Goal: Information Seeking & Learning: Learn about a topic

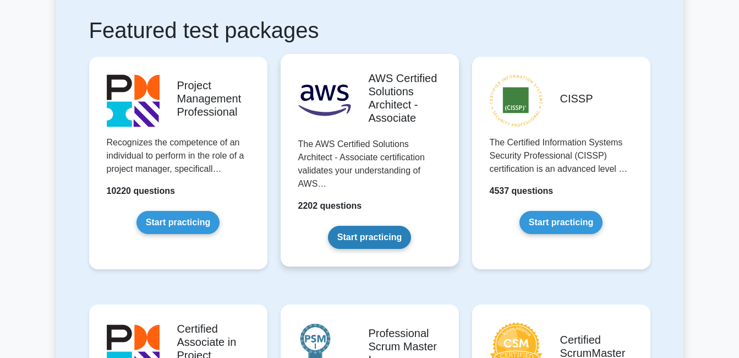
scroll to position [275, 0]
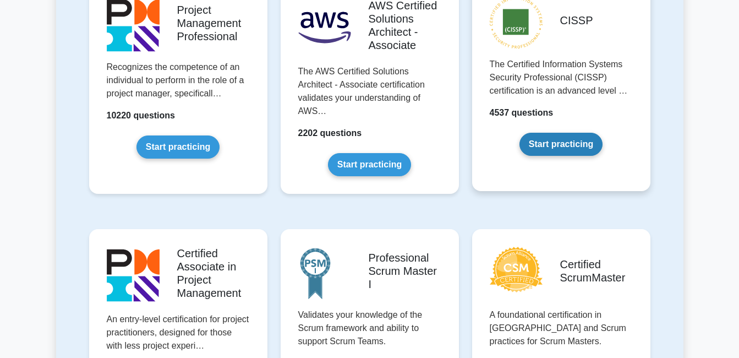
click at [595, 138] on link "Start practicing" at bounding box center [560, 144] width 83 height 23
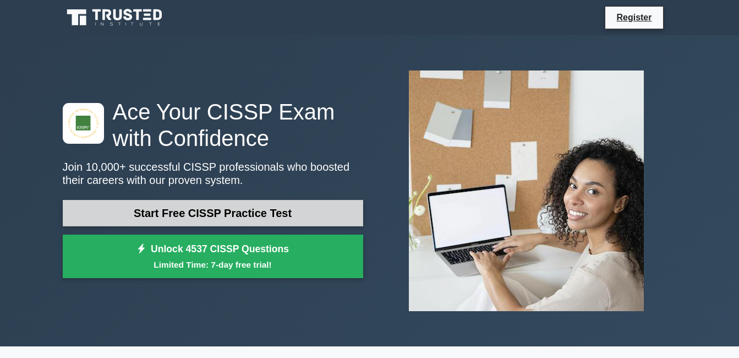
click at [297, 211] on link "Start Free CISSP Practice Test" at bounding box center [213, 213] width 300 height 26
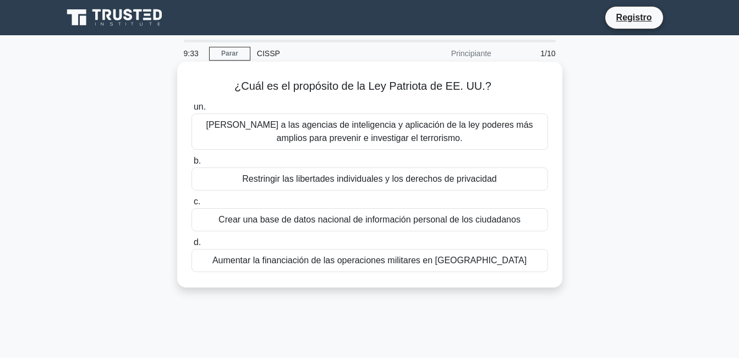
click at [416, 133] on div "Otorgar a las agencias de inteligencia y aplicación de la ley poderes más ampli…" at bounding box center [369, 131] width 356 height 36
click at [191, 111] on input "un. Otorgar a las agencias de inteligencia y aplicación de la ley poderes más a…" at bounding box center [191, 106] width 0 height 7
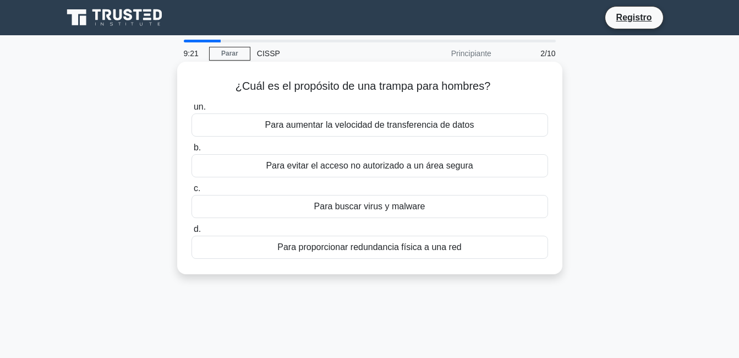
click at [513, 160] on div "Para evitar el acceso no autorizado a un área segura" at bounding box center [369, 165] width 356 height 23
click at [191, 151] on input "b. Para evitar el acceso no autorizado a un área segura" at bounding box center [191, 147] width 0 height 7
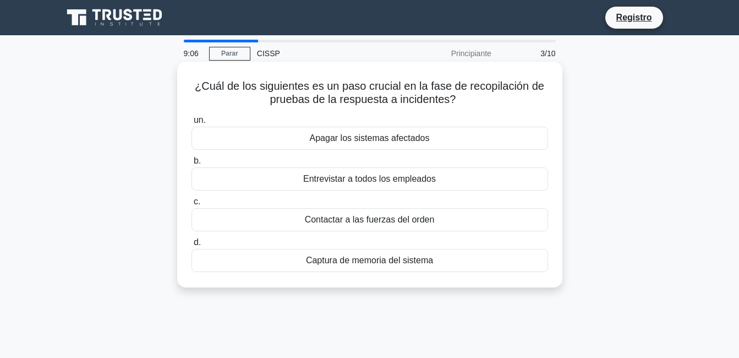
click at [444, 263] on div "Captura de memoria del sistema" at bounding box center [369, 260] width 356 height 23
click at [191, 246] on input "d. Captura de memoria del sistema" at bounding box center [191, 242] width 0 height 7
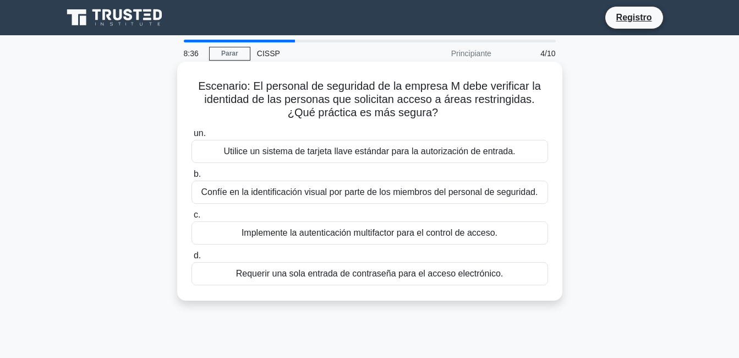
click at [448, 239] on div "Implemente la autenticación multifactor para el control de acceso." at bounding box center [369, 232] width 356 height 23
click at [191, 218] on input "c. Implemente la autenticación multifactor para el control de acceso." at bounding box center [191, 214] width 0 height 7
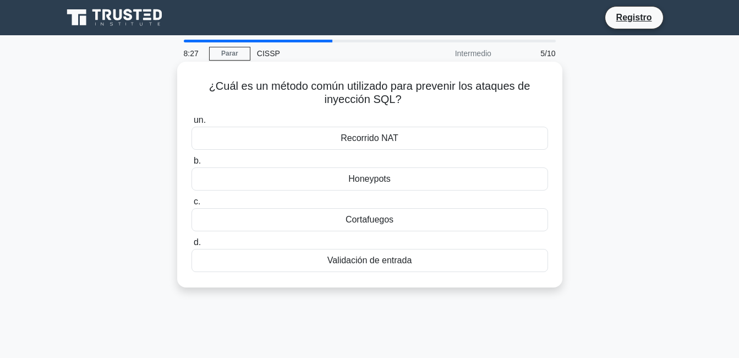
click at [441, 259] on div "Validación de entrada" at bounding box center [369, 260] width 356 height 23
click at [191, 246] on input "d. Validación de entrada" at bounding box center [191, 242] width 0 height 7
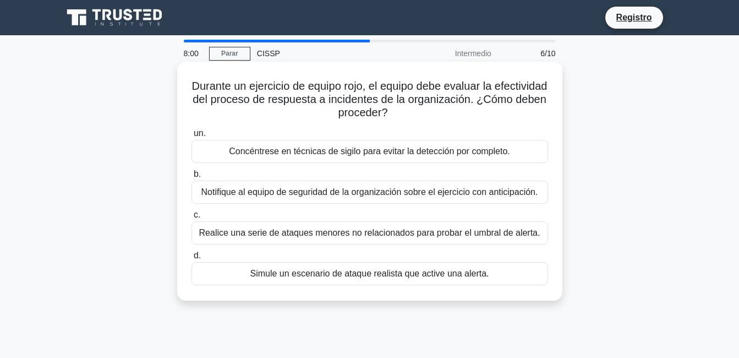
click at [487, 277] on div "Simule un escenario de ataque realista que active una alerta." at bounding box center [369, 273] width 356 height 23
click at [191, 259] on input "d. Simule un escenario de ataque realista que active una alerta." at bounding box center [191, 255] width 0 height 7
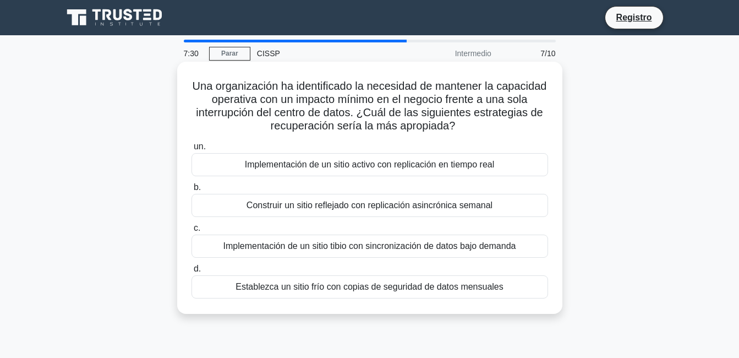
click at [518, 162] on div "Implementación de un sitio activo con replicación en tiempo real" at bounding box center [369, 164] width 356 height 23
click at [191, 150] on input "un. Implementación de un sitio activo con replicación en tiempo real" at bounding box center [191, 146] width 0 height 7
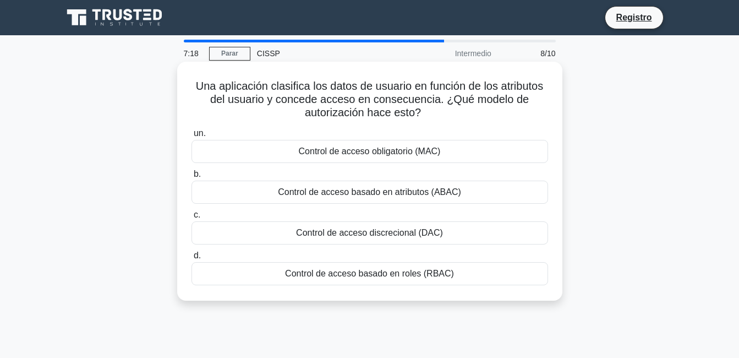
click at [486, 192] on div "Control de acceso basado en atributos (ABAC)" at bounding box center [369, 191] width 356 height 23
click at [191, 178] on input "b. Control de acceso basado en atributos (ABAC)" at bounding box center [191, 174] width 0 height 7
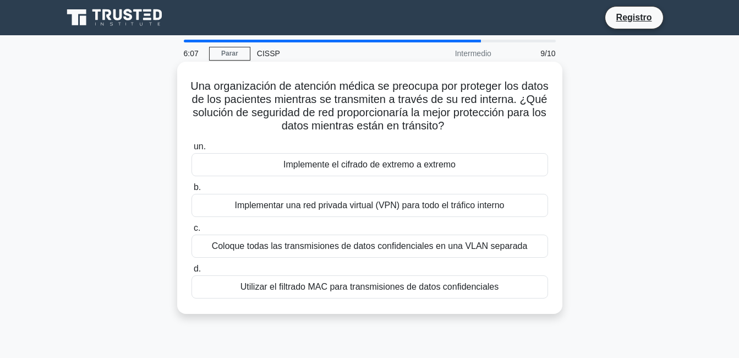
click at [479, 246] on div "Coloque todas las transmisiones de datos confidenciales en una VLAN separada" at bounding box center [369, 245] width 356 height 23
click at [191, 232] on input "c. Coloque todas las transmisiones de datos confidenciales en una VLAN separada" at bounding box center [191, 227] width 0 height 7
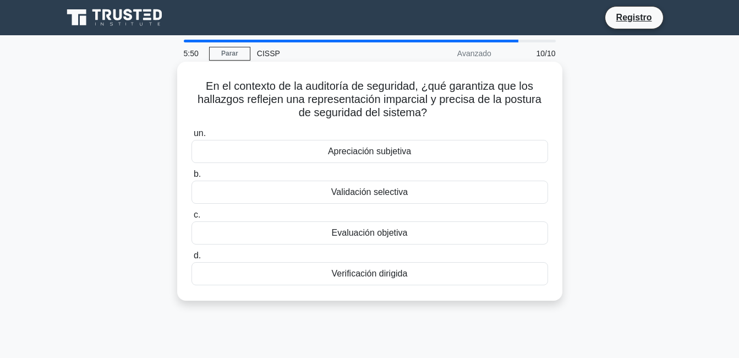
click at [436, 234] on div "Evaluación objetiva" at bounding box center [369, 232] width 356 height 23
click at [191, 218] on input "c. Evaluación objetiva" at bounding box center [191, 214] width 0 height 7
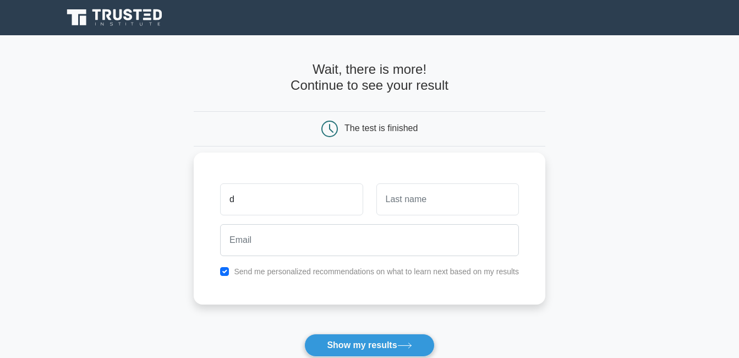
type input "d"
click at [473, 198] on input "text" at bounding box center [447, 199] width 142 height 32
type input "d"
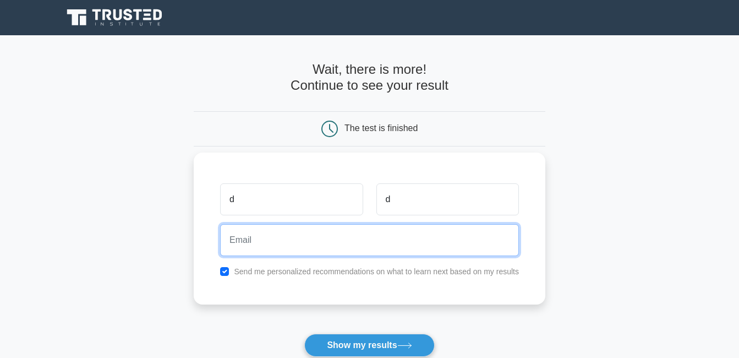
click at [442, 233] on input "email" at bounding box center [369, 240] width 299 height 32
type input "drezcrack@icloud.com"
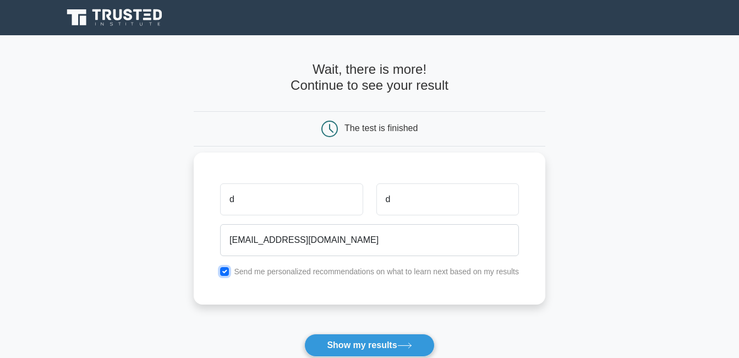
click at [227, 273] on input "checkbox" at bounding box center [224, 271] width 9 height 9
checkbox input "false"
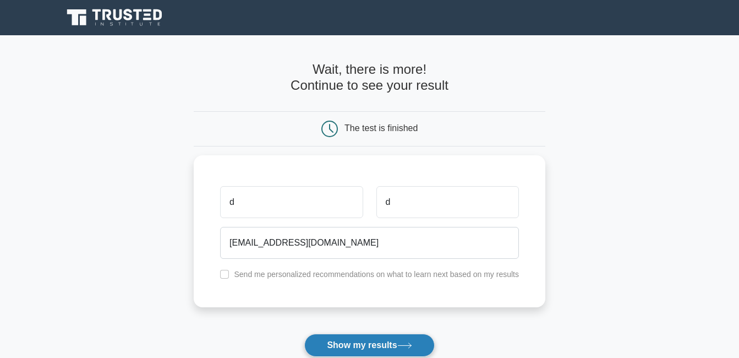
click at [359, 341] on button "Show my results" at bounding box center [369, 344] width 130 height 23
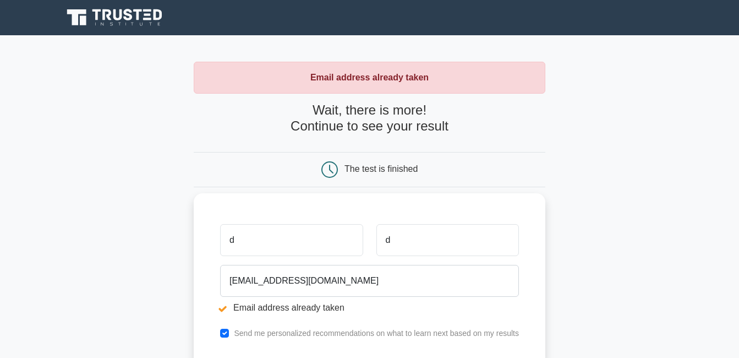
scroll to position [55, 0]
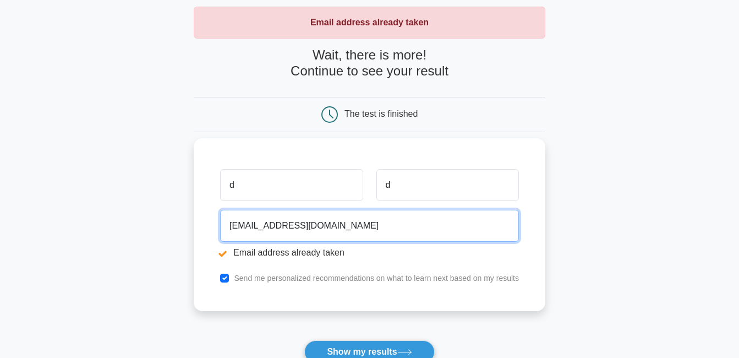
drag, startPoint x: 323, startPoint y: 228, endPoint x: 275, endPoint y: 224, distance: 48.0
click at [275, 224] on input "[EMAIL_ADDRESS][DOMAIN_NAME]" at bounding box center [369, 226] width 299 height 32
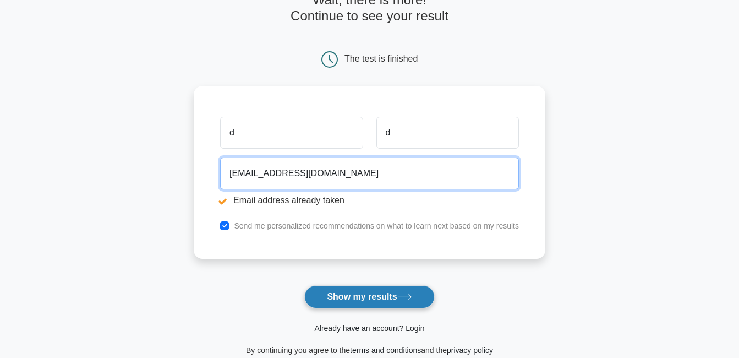
type input "drezcrack@ewr.com"
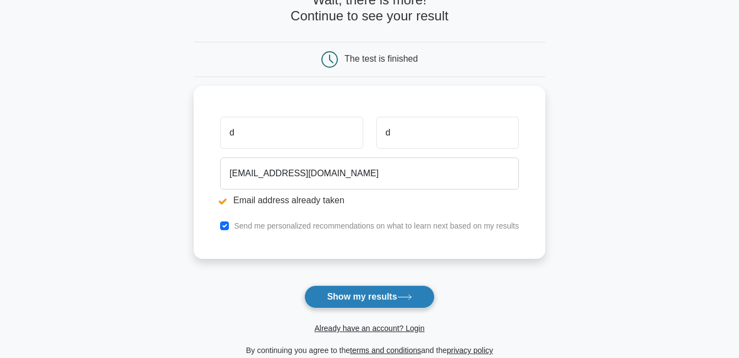
click at [345, 293] on button "Show my results" at bounding box center [369, 296] width 130 height 23
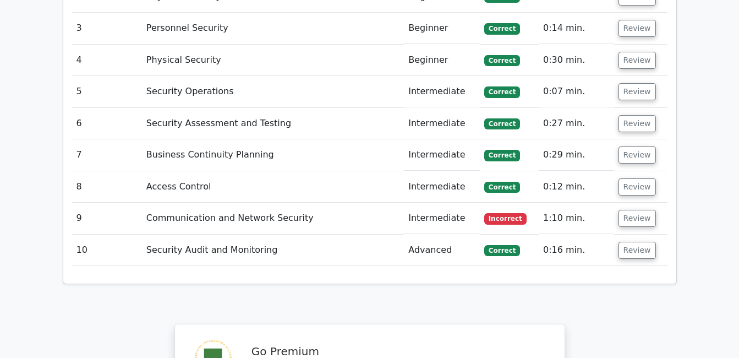
scroll to position [1430, 0]
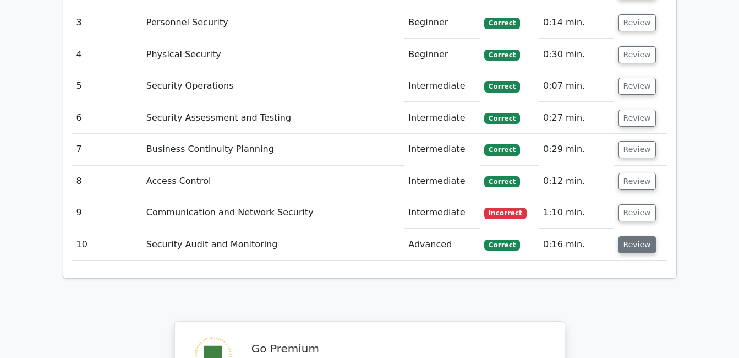
click at [637, 236] on button "Review" at bounding box center [636, 244] width 37 height 17
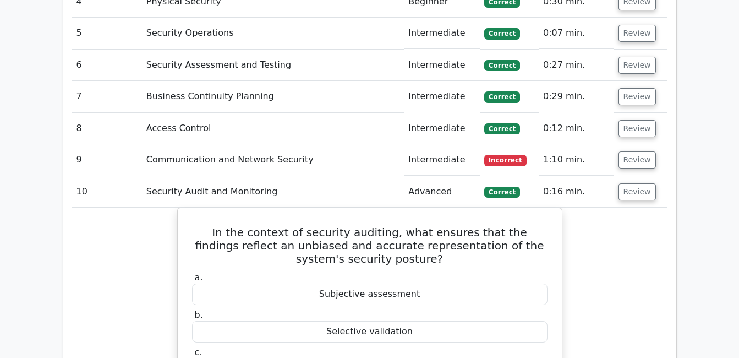
scroll to position [1485, 0]
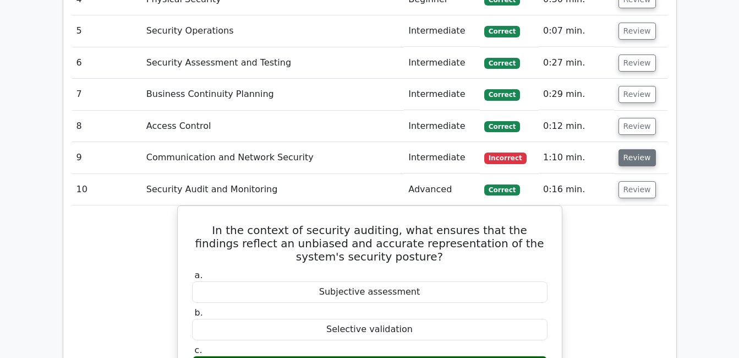
click at [627, 149] on button "Review" at bounding box center [636, 157] width 37 height 17
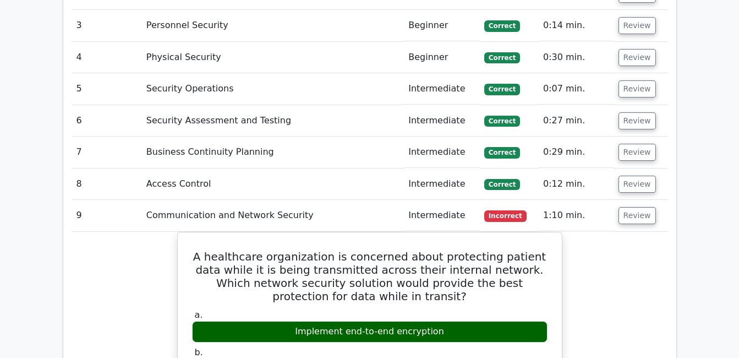
scroll to position [1375, 0]
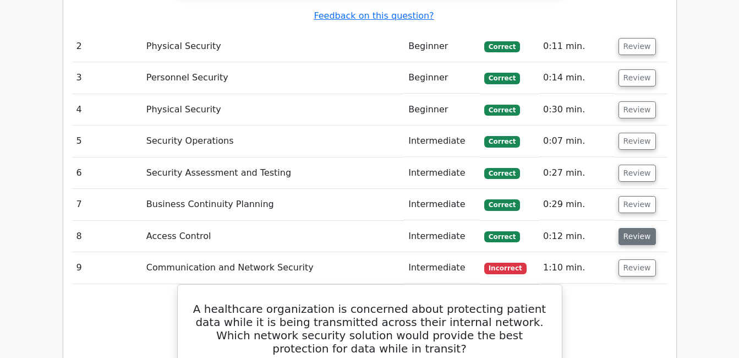
click at [626, 228] on button "Review" at bounding box center [636, 236] width 37 height 17
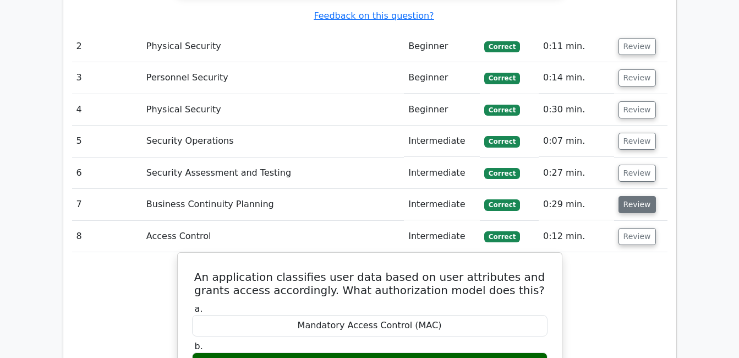
click at [631, 196] on button "Review" at bounding box center [636, 204] width 37 height 17
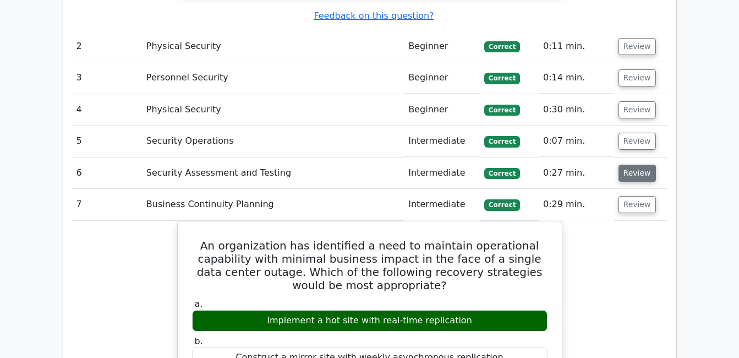
click at [638, 164] on button "Review" at bounding box center [636, 172] width 37 height 17
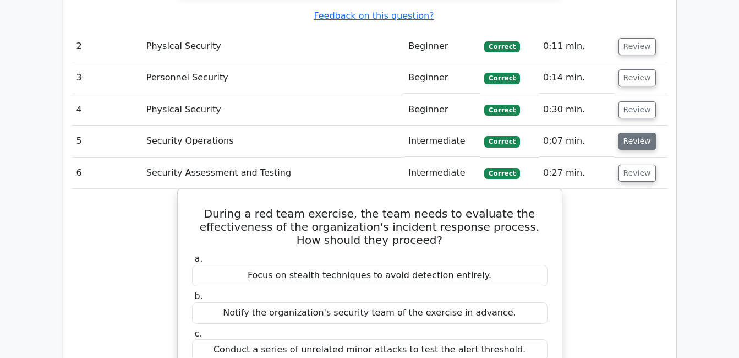
click at [643, 133] on button "Review" at bounding box center [636, 141] width 37 height 17
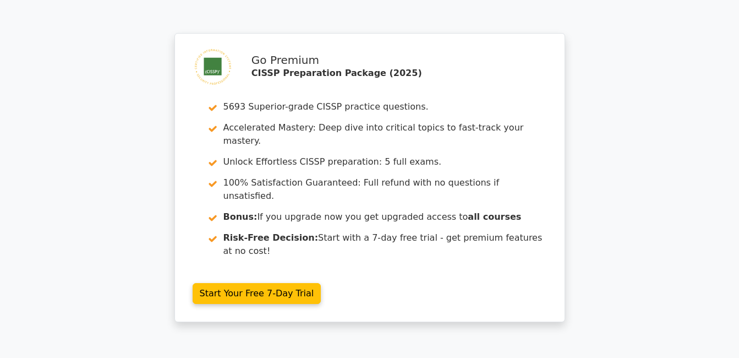
scroll to position [4610, 0]
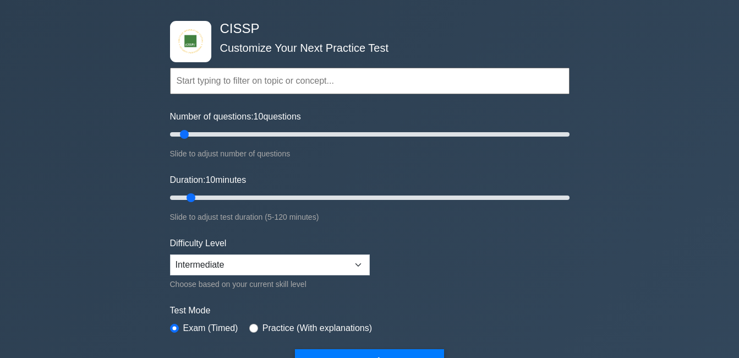
scroll to position [220, 0]
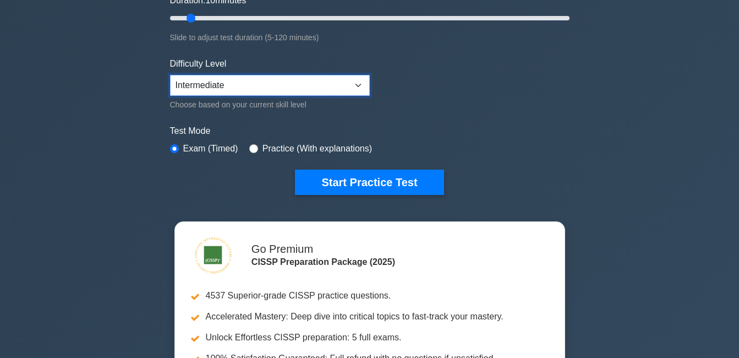
click at [355, 86] on select "Beginner Intermediate Expert" at bounding box center [270, 85] width 200 height 21
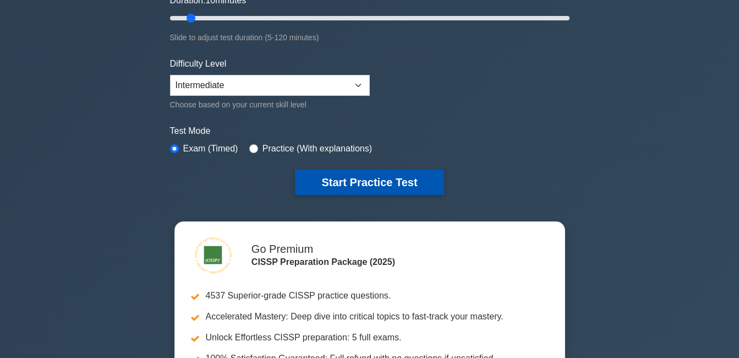
click at [386, 174] on button "Start Practice Test" at bounding box center [369, 181] width 149 height 25
